Goal: Obtain resource: Download file/media

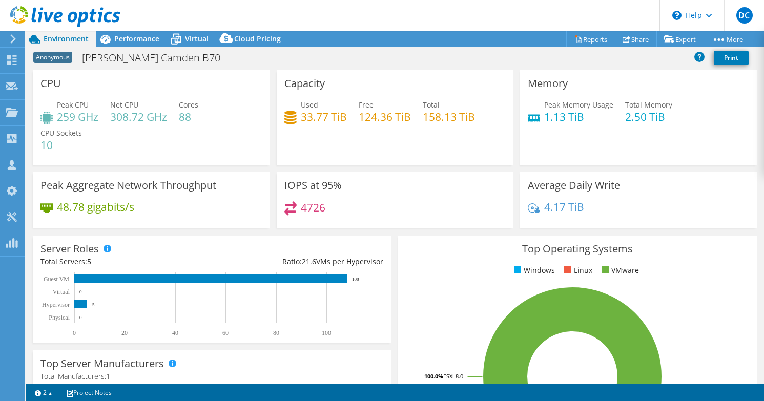
select select "USD"
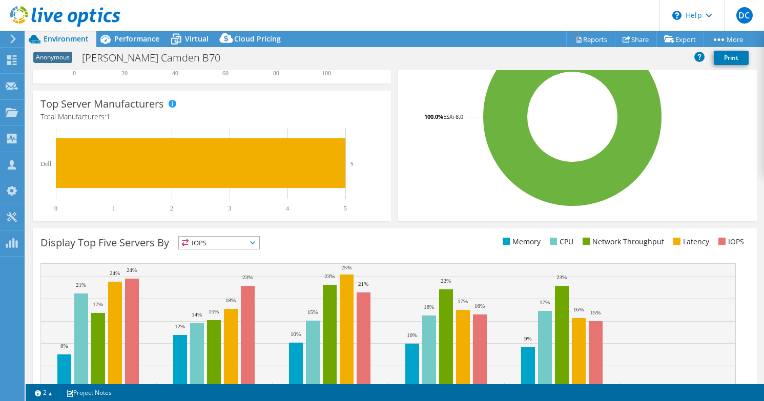
scroll to position [311, 0]
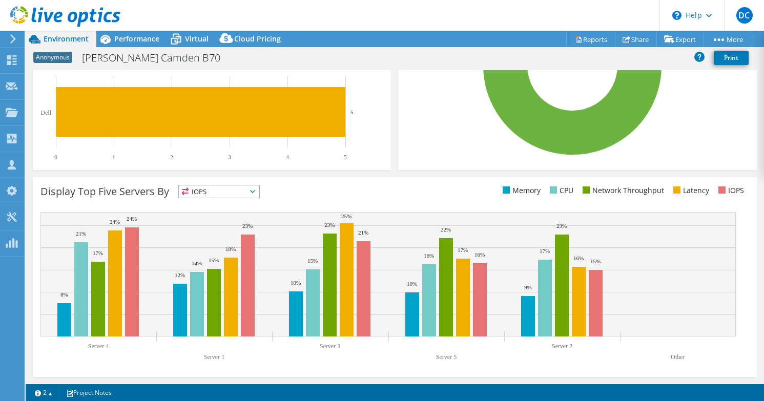
click at [256, 187] on span "IOPS" at bounding box center [219, 192] width 80 height 12
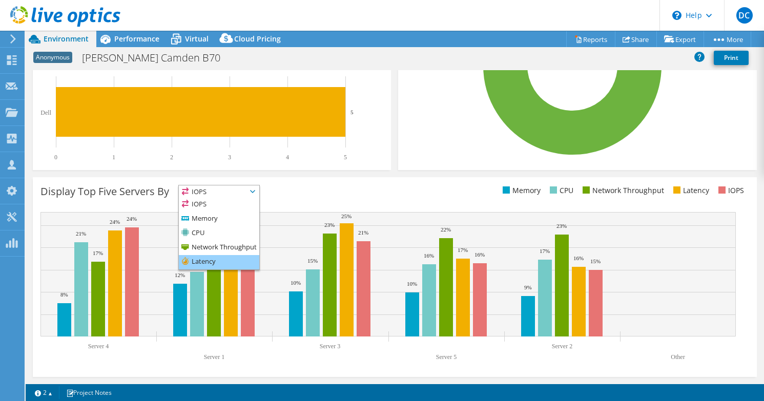
click at [251, 263] on li "Latency" at bounding box center [219, 262] width 80 height 14
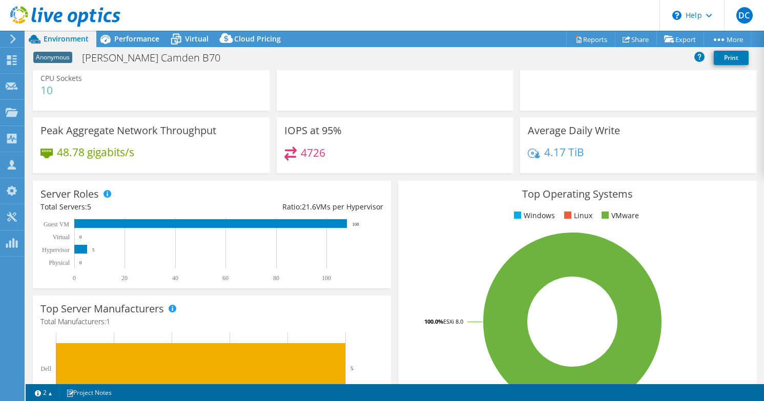
scroll to position [0, 0]
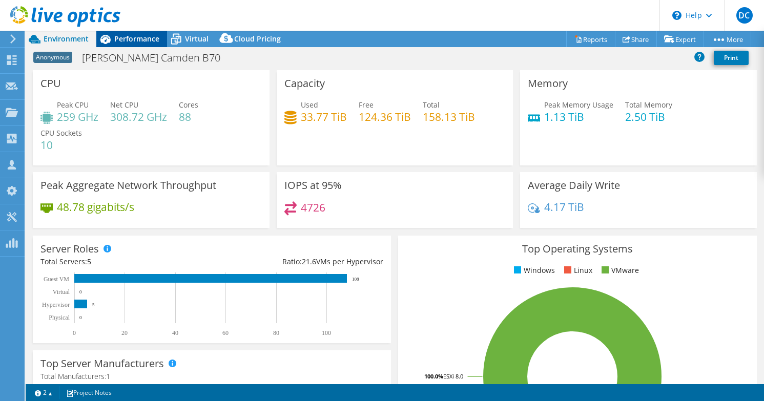
click at [147, 42] on span "Performance" at bounding box center [136, 39] width 45 height 10
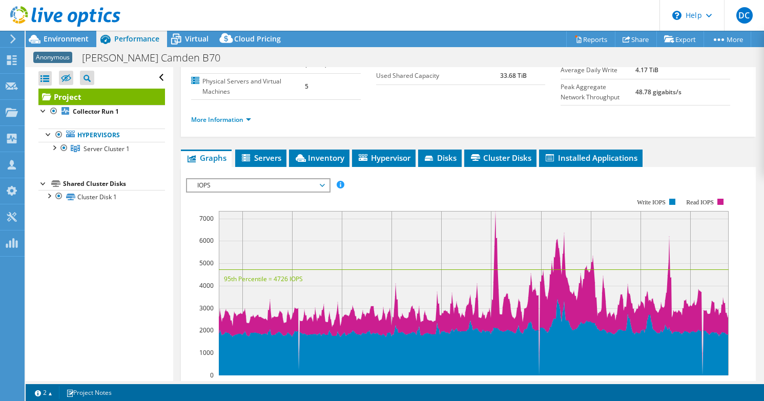
scroll to position [154, 0]
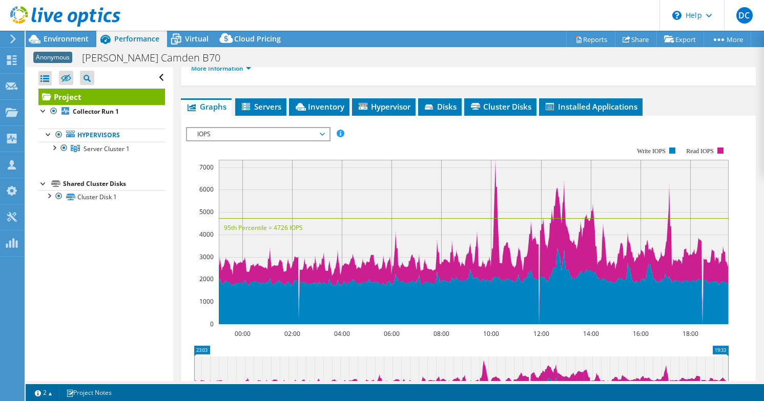
click at [313, 140] on span "IOPS" at bounding box center [258, 134] width 132 height 12
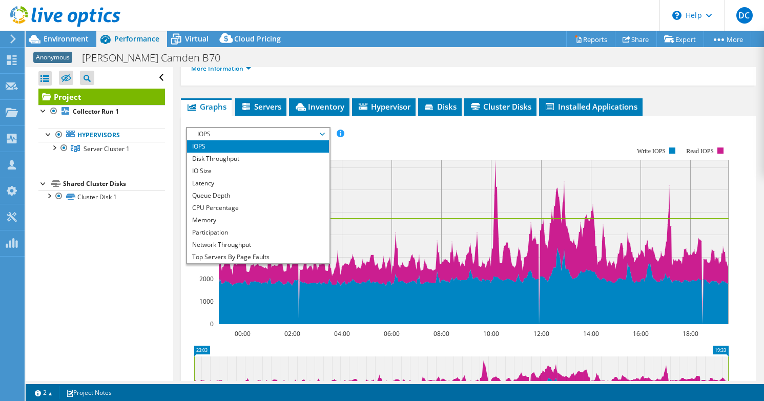
click at [313, 140] on span "IOPS" at bounding box center [258, 134] width 132 height 12
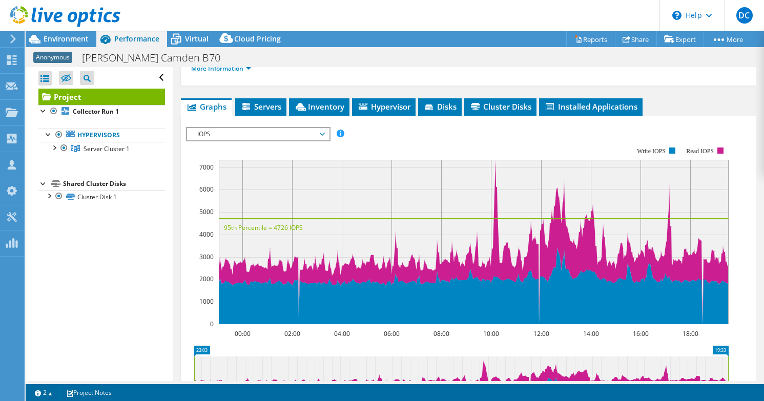
click at [314, 140] on span "IOPS" at bounding box center [258, 134] width 132 height 12
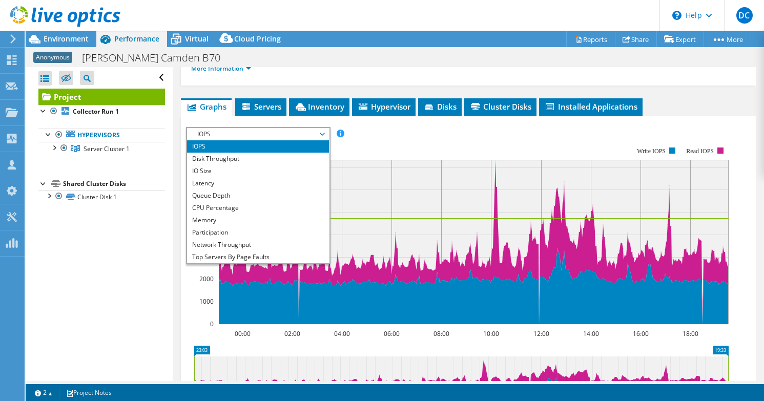
click at [316, 140] on span "IOPS" at bounding box center [258, 134] width 132 height 12
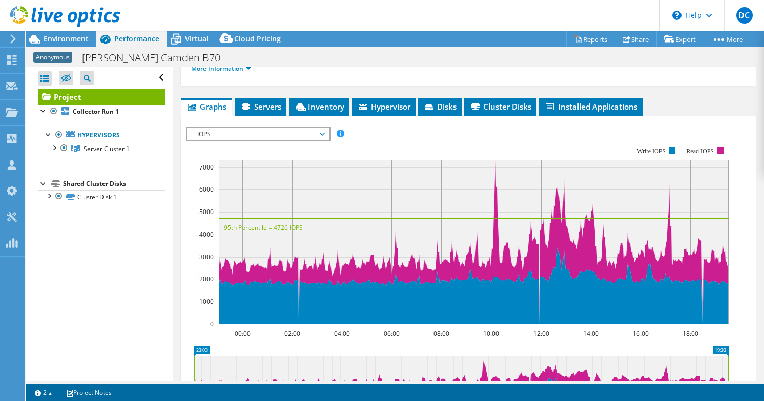
click at [316, 140] on span "IOPS" at bounding box center [258, 134] width 132 height 12
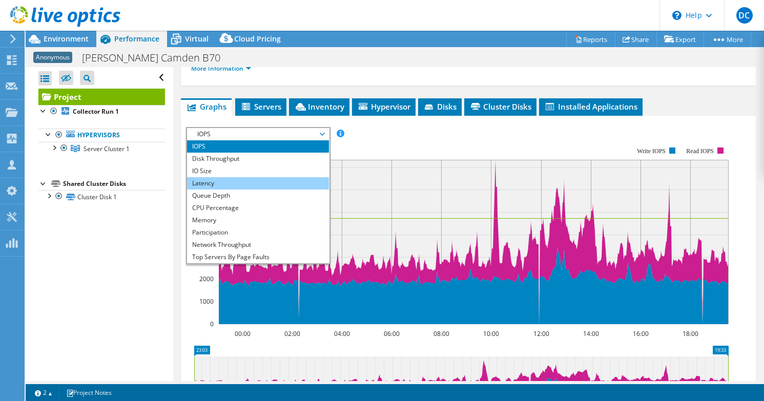
click at [270, 190] on li "Latency" at bounding box center [258, 183] width 142 height 12
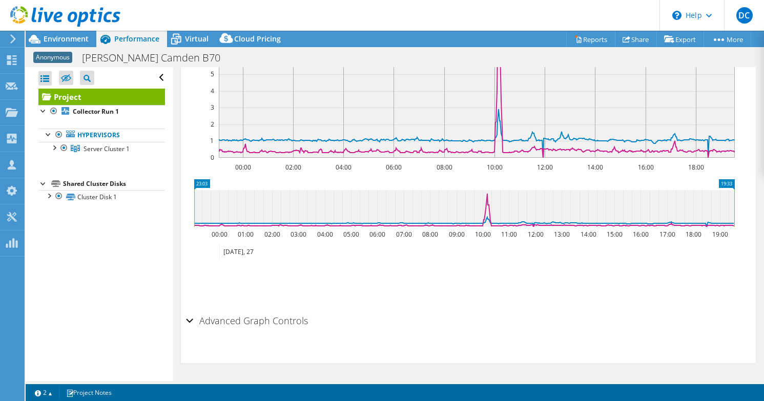
scroll to position [76, 0]
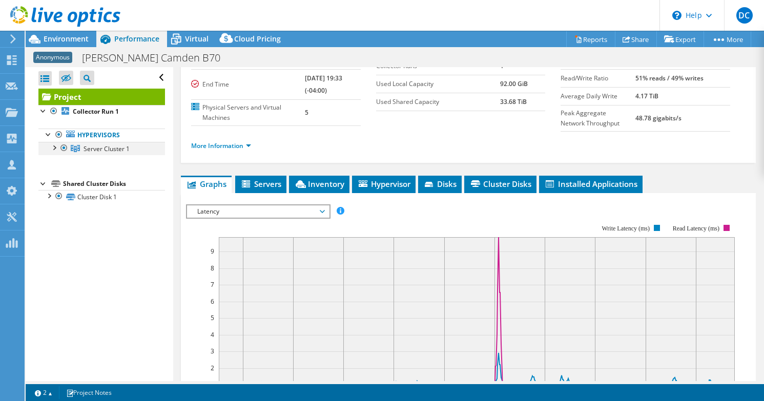
click at [56, 148] on div at bounding box center [54, 147] width 10 height 10
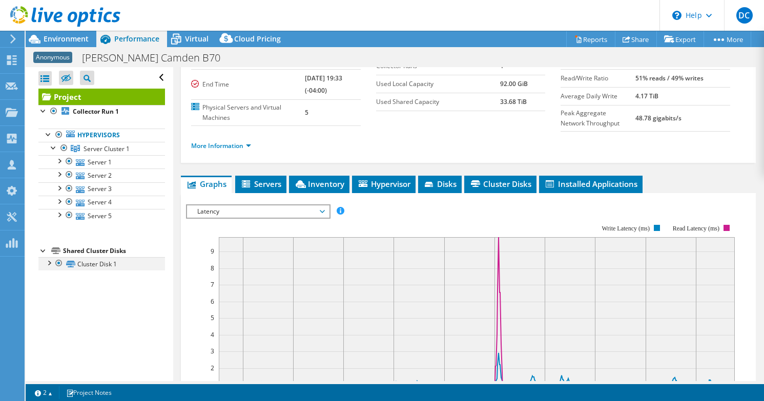
click at [50, 261] on div at bounding box center [49, 262] width 10 height 10
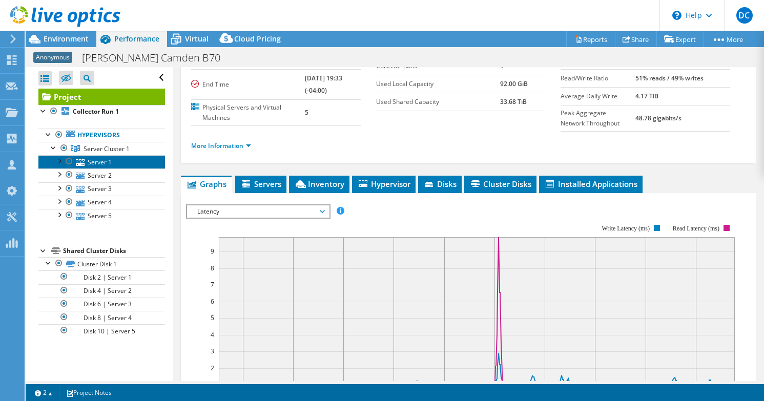
click at [104, 160] on link "Server 1" at bounding box center [101, 161] width 127 height 13
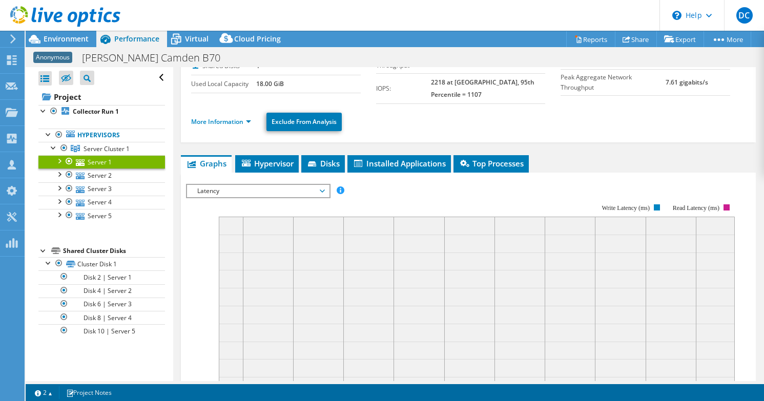
scroll to position [25, 0]
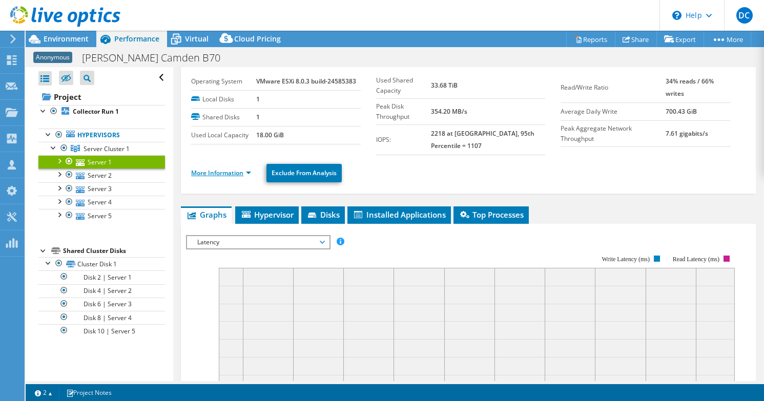
click at [246, 170] on link "More Information" at bounding box center [221, 173] width 60 height 9
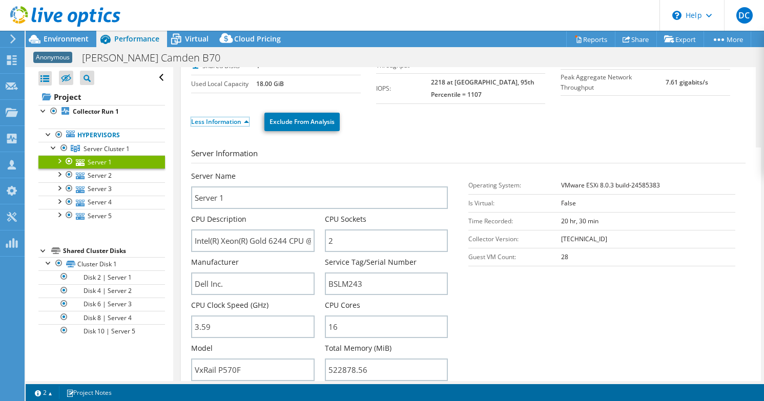
scroll to position [128, 0]
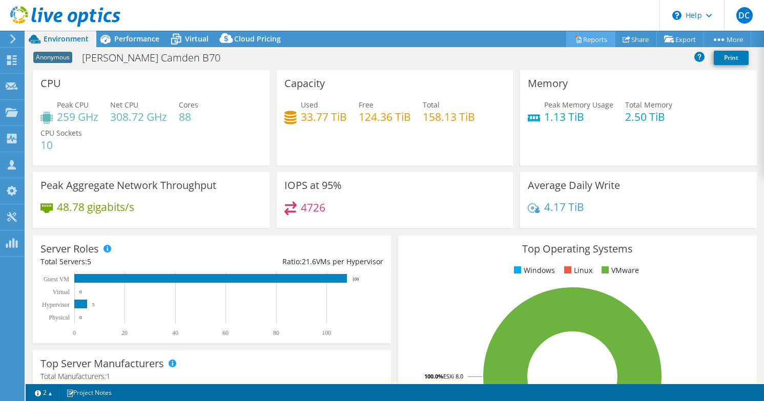
click at [594, 45] on link "Reports" at bounding box center [590, 39] width 49 height 16
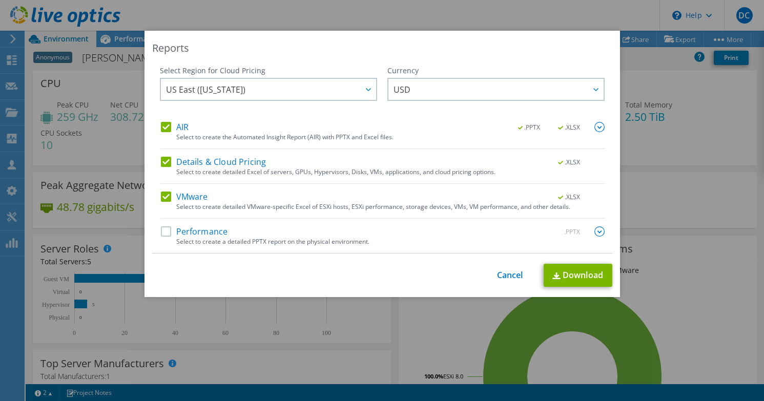
click at [165, 160] on label "Details & Cloud Pricing" at bounding box center [214, 162] width 106 height 10
click at [0, 0] on input "Details & Cloud Pricing" at bounding box center [0, 0] width 0 height 0
click at [162, 167] on label "Details & Cloud Pricing" at bounding box center [214, 162] width 106 height 10
click at [0, 0] on input "Details & Cloud Pricing" at bounding box center [0, 0] width 0 height 0
click at [588, 286] on link "Download" at bounding box center [578, 275] width 69 height 23
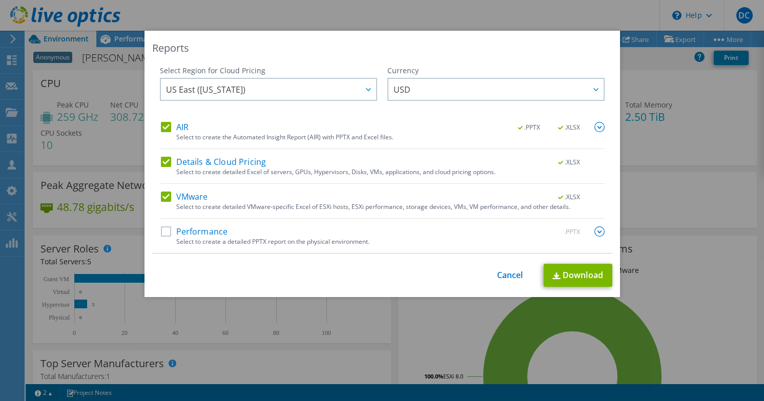
click at [426, 397] on div "Reports Select Region for Cloud Pricing Asia Pacific ([GEOGRAPHIC_DATA]) [GEOGR…" at bounding box center [382, 200] width 764 height 401
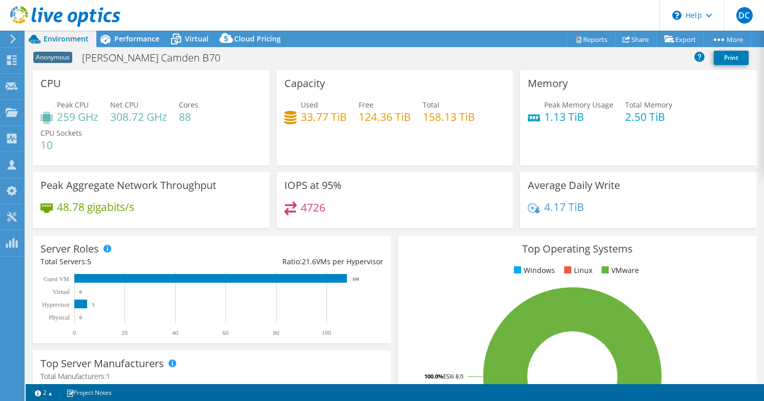
click at [58, 38] on span "Environment" at bounding box center [66, 39] width 45 height 10
